Goal: Transaction & Acquisition: Purchase product/service

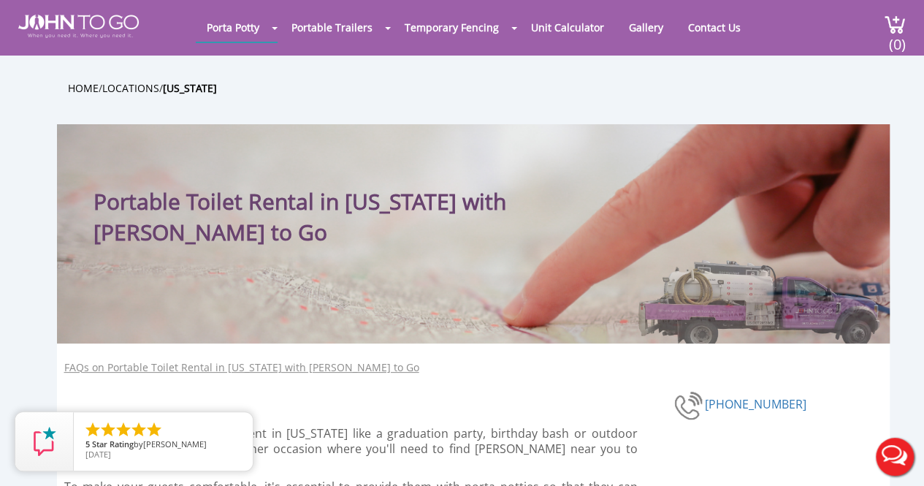
click at [0, 0] on link "Portable Toilets" at bounding box center [0, 0] width 0 height 0
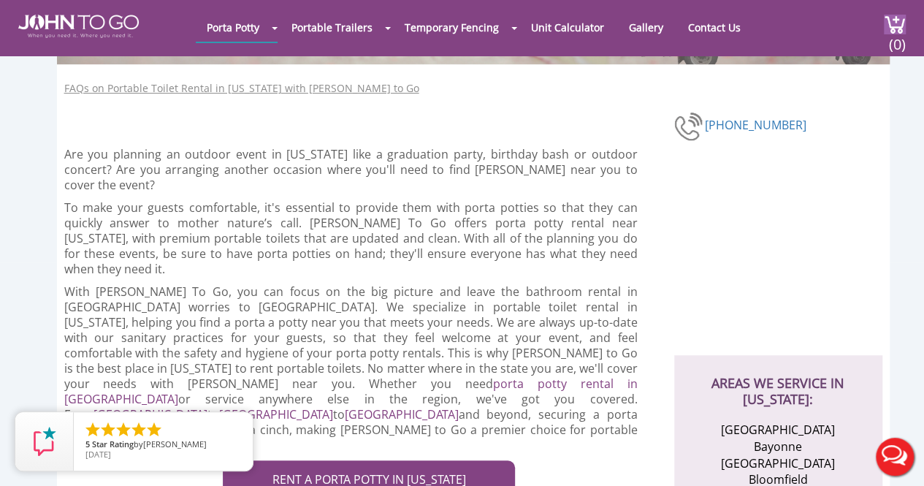
scroll to position [332, 0]
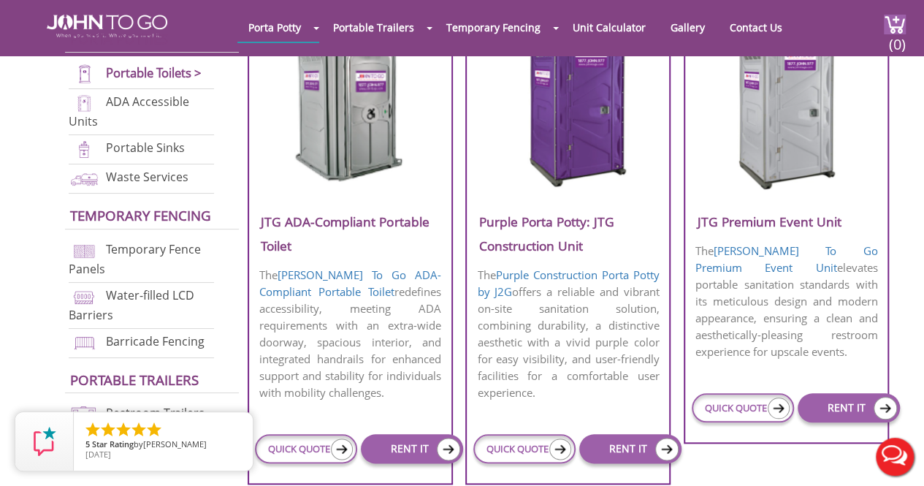
scroll to position [702, 0]
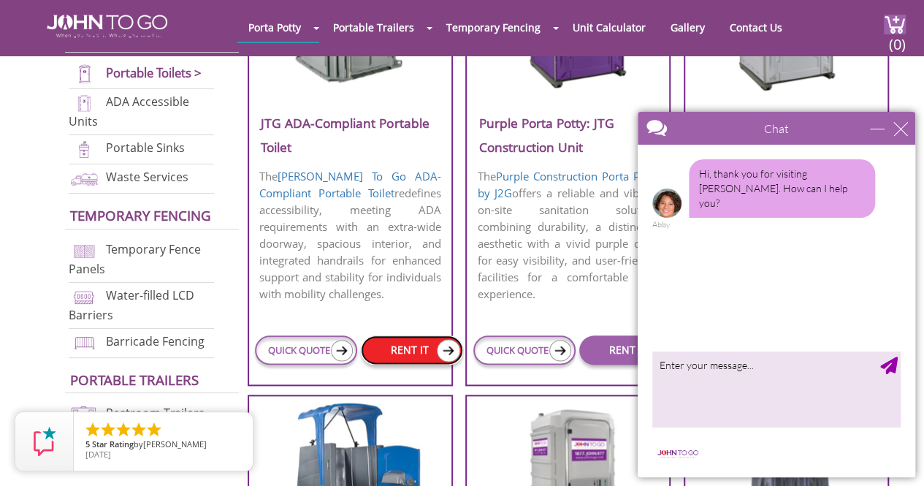
click at [406, 339] on link "RENT IT" at bounding box center [412, 349] width 102 height 29
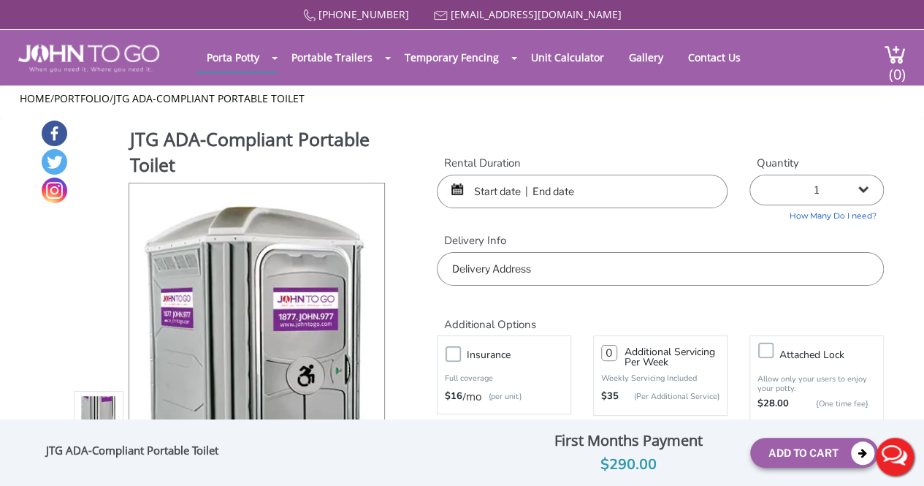
click at [483, 192] on input "text" at bounding box center [582, 192] width 291 height 34
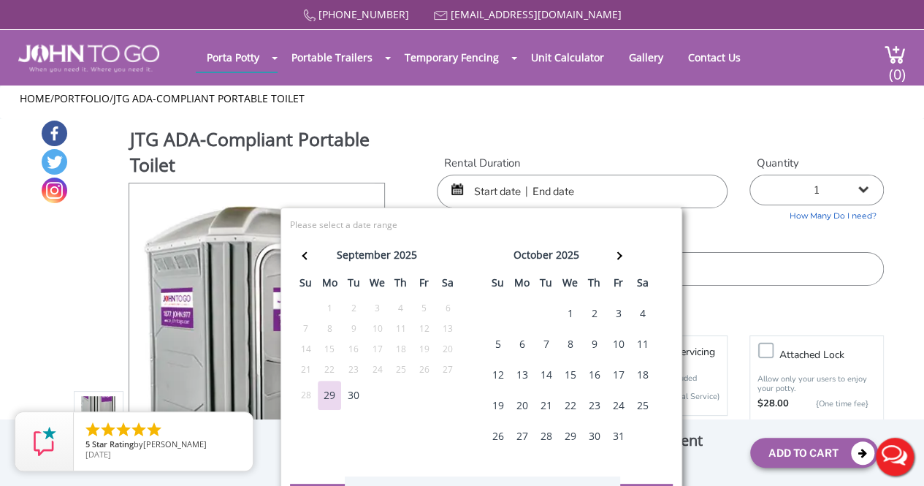
click at [638, 309] on div "4" at bounding box center [641, 313] width 23 height 29
click at [637, 309] on div "4" at bounding box center [641, 313] width 23 height 29
type input "[DATE] to [DATE]"
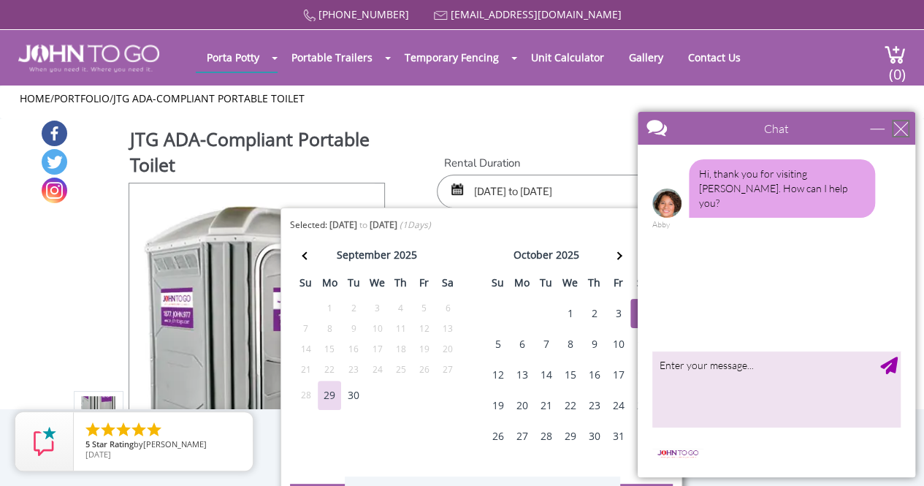
click at [900, 130] on div "close" at bounding box center [900, 128] width 15 height 15
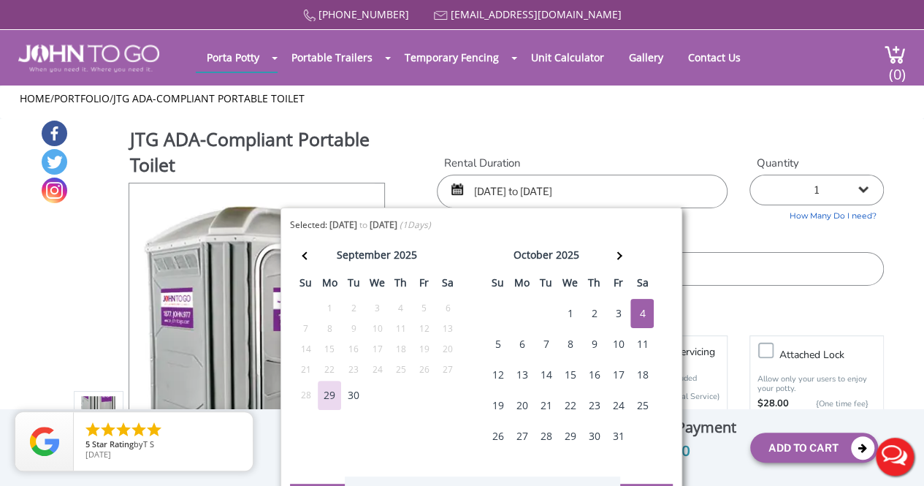
click at [718, 243] on label "Delivery Info" at bounding box center [660, 240] width 447 height 15
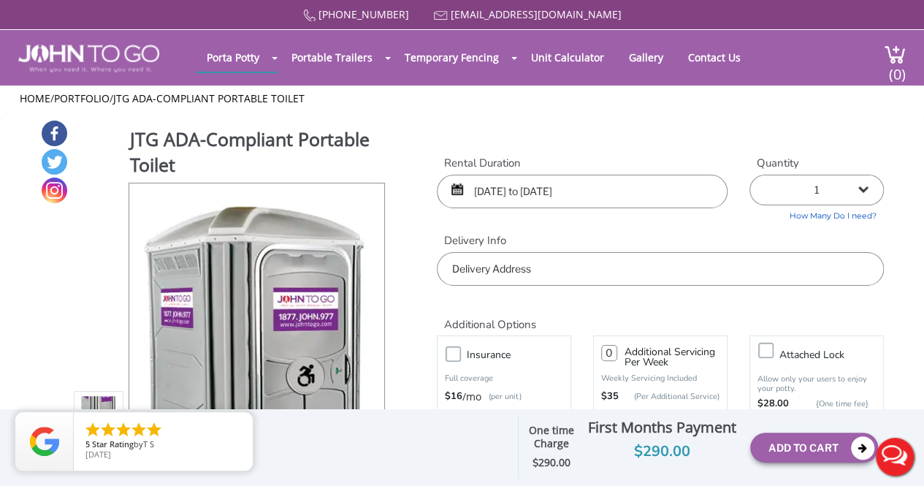
click at [518, 265] on input "text" at bounding box center [660, 269] width 447 height 34
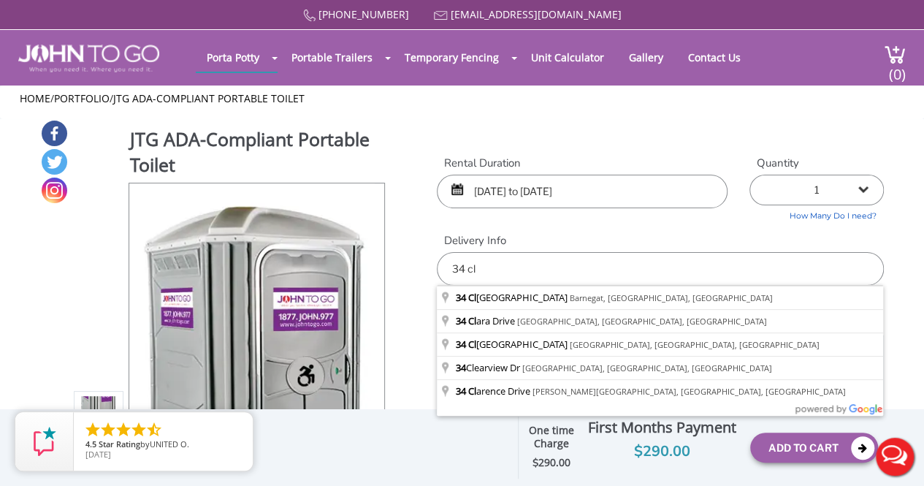
type input "[STREET_ADDRESS]"
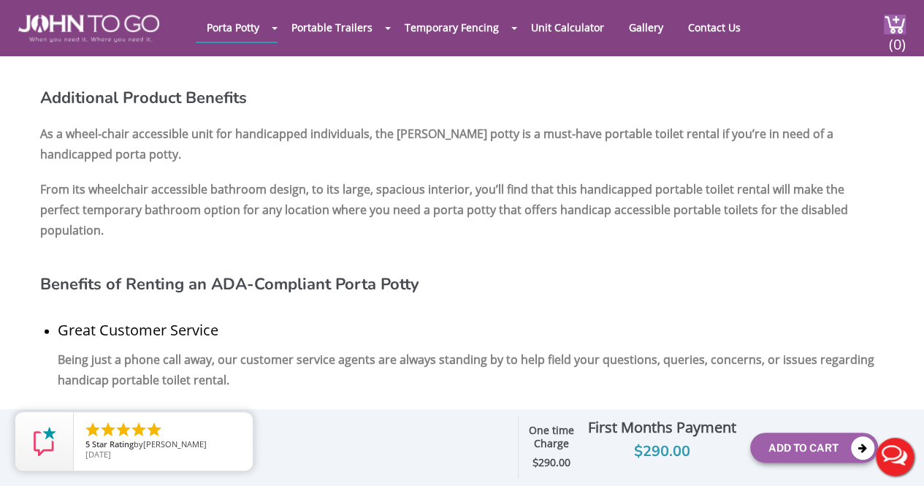
scroll to position [1438, 0]
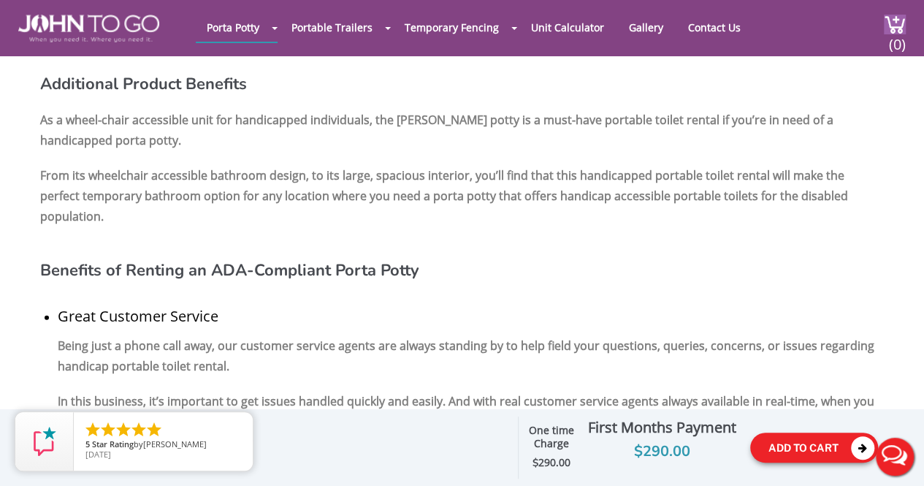
click at [794, 438] on button "Add To Cart" at bounding box center [814, 447] width 128 height 30
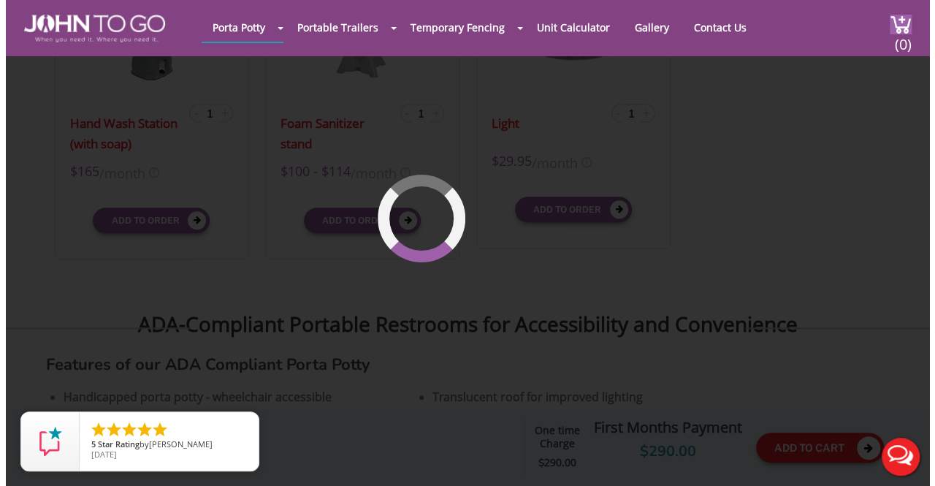
scroll to position [100, 0]
